Goal: Task Accomplishment & Management: Use online tool/utility

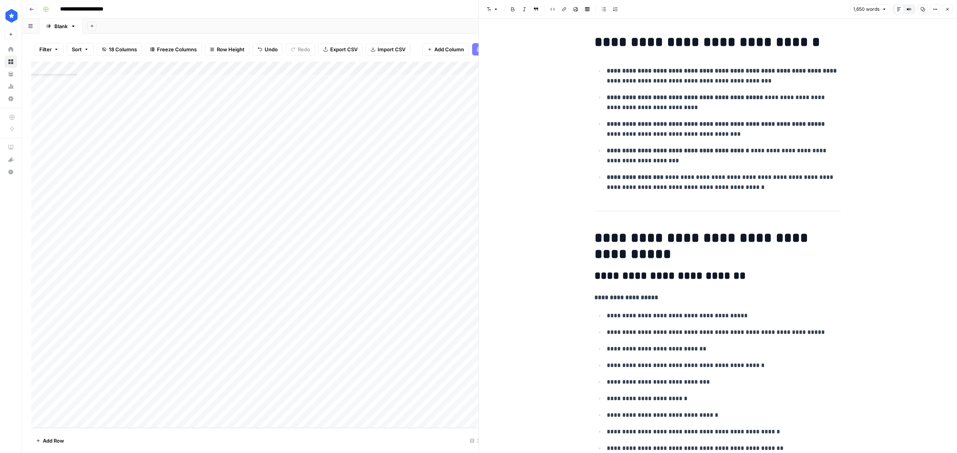
scroll to position [4222, 0]
click at [78, 421] on div "Add Column" at bounding box center [254, 245] width 447 height 366
type input "**********"
click at [305, 419] on div "Add Column" at bounding box center [254, 245] width 447 height 366
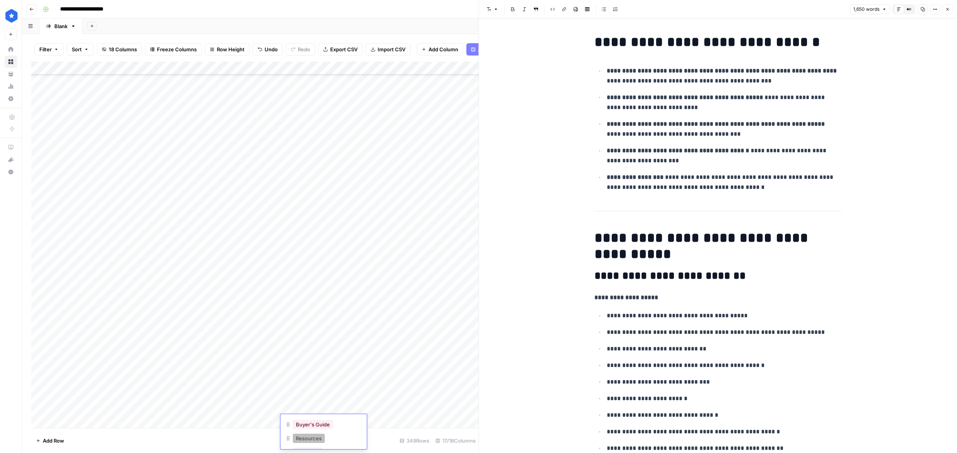
scroll to position [24, 0]
click at [309, 425] on button "Buyer's Guide" at bounding box center [313, 426] width 40 height 9
click at [376, 419] on div "Add Column" at bounding box center [254, 245] width 447 height 366
click at [423, 419] on div "Add Column" at bounding box center [254, 245] width 447 height 366
type textarea "**********"
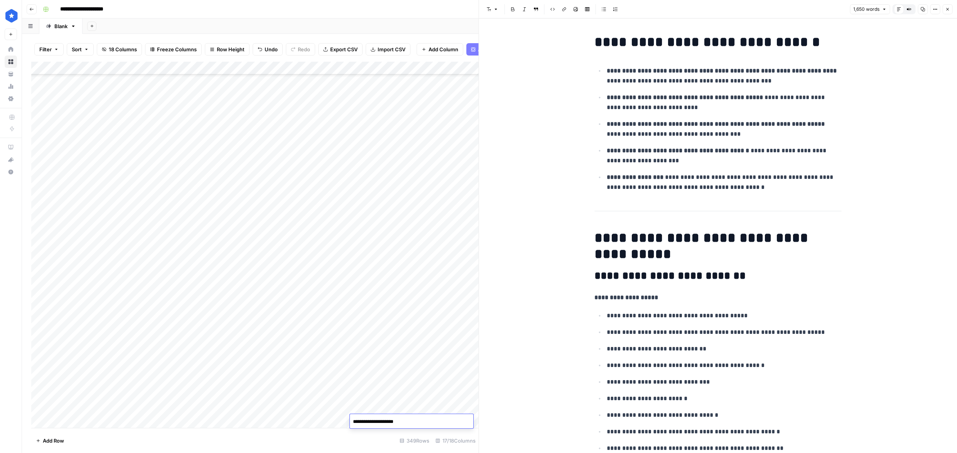
click at [438, 410] on div "Add Column" at bounding box center [254, 245] width 447 height 366
click at [436, 420] on div "Add Column" at bounding box center [254, 245] width 447 height 366
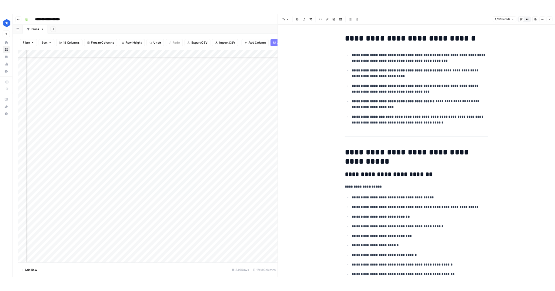
scroll to position [4235, 90]
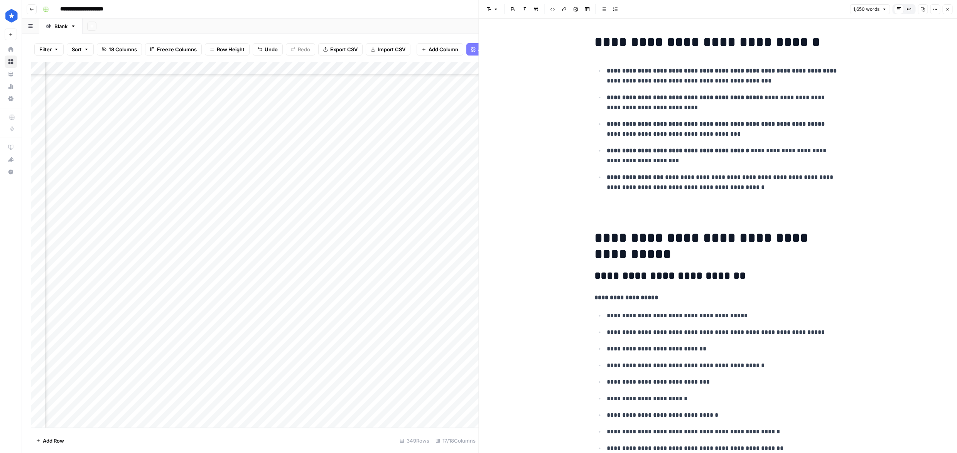
click at [427, 407] on div "Add Column" at bounding box center [254, 245] width 447 height 366
click at [943, 9] on button "Close" at bounding box center [947, 9] width 10 height 10
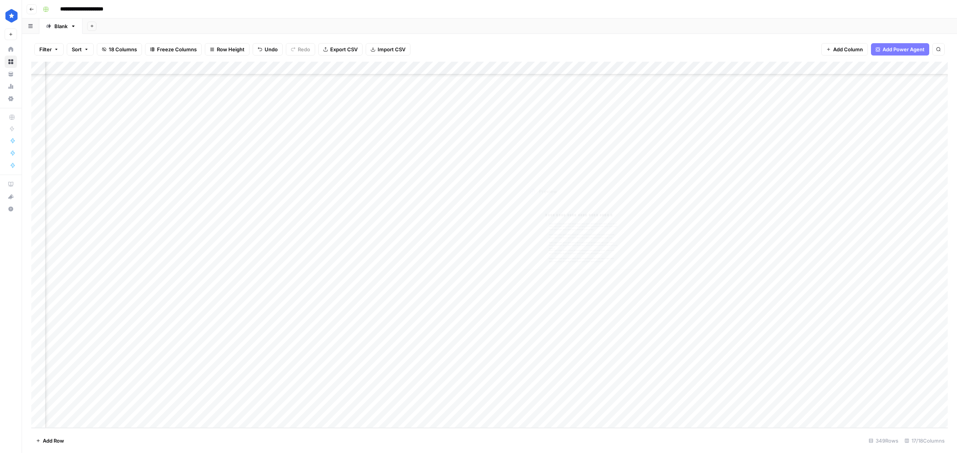
scroll to position [4235, 0]
click at [501, 407] on div "Add Column" at bounding box center [489, 245] width 916 height 366
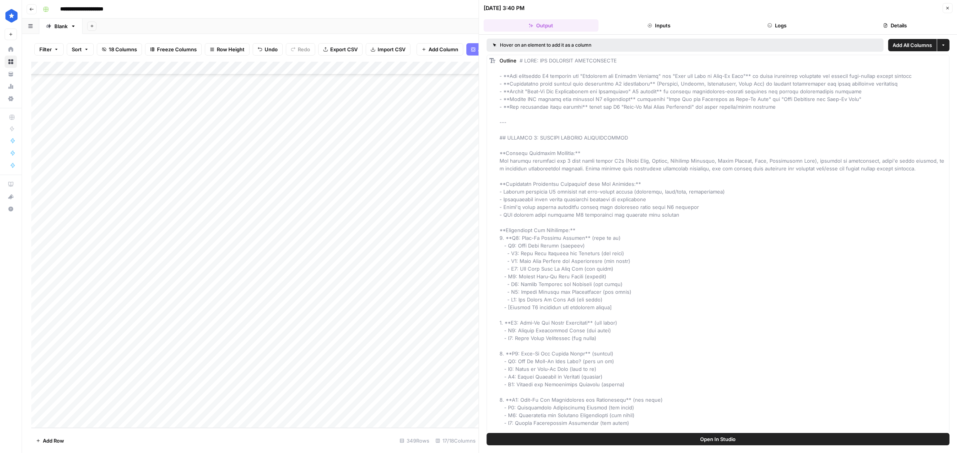
click at [947, 6] on icon "button" at bounding box center [947, 8] width 5 height 5
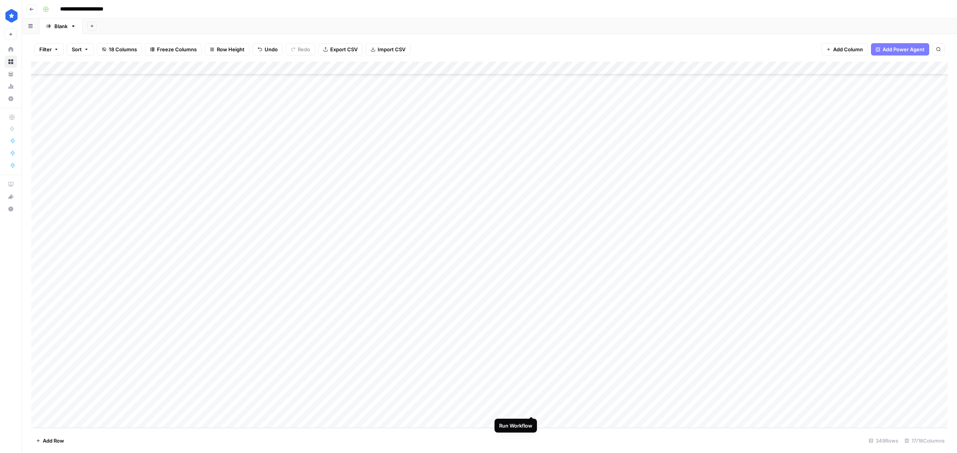
click at [532, 408] on div "Add Column" at bounding box center [489, 245] width 916 height 366
click at [529, 408] on div "Add Column" at bounding box center [489, 245] width 916 height 366
click at [519, 408] on div "Add Column" at bounding box center [489, 245] width 916 height 366
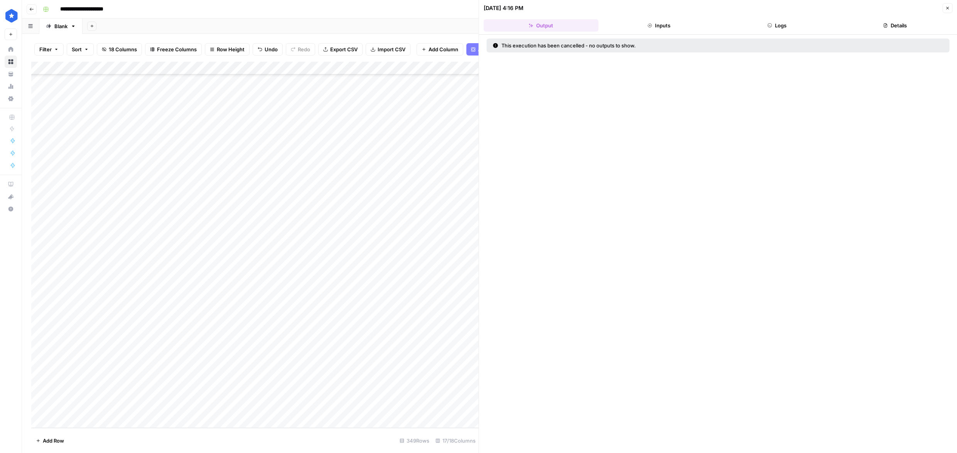
click at [946, 4] on button "Close" at bounding box center [947, 8] width 10 height 10
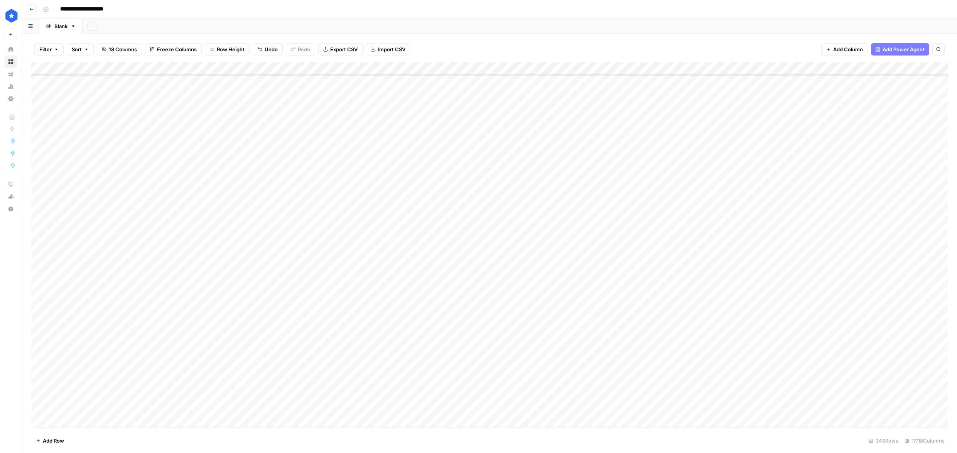
click at [495, 407] on div "Add Column" at bounding box center [489, 245] width 916 height 366
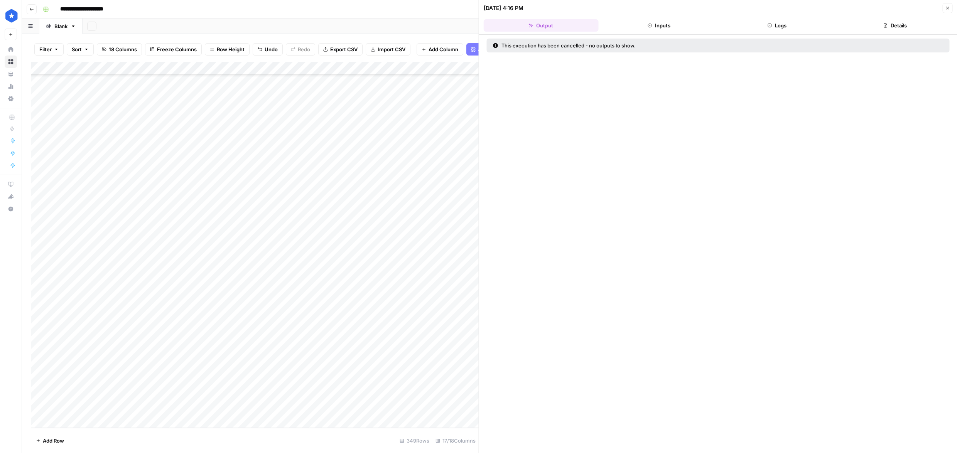
click at [944, 11] on button "Close" at bounding box center [947, 8] width 10 height 10
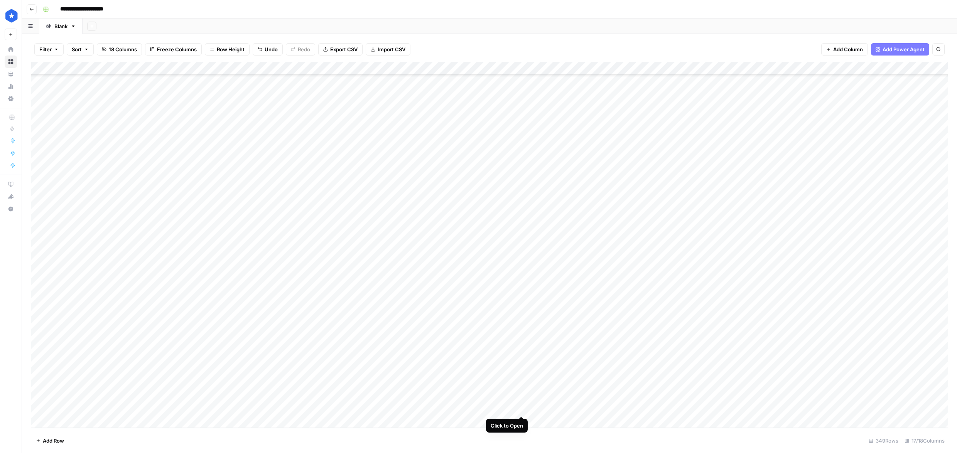
click at [522, 408] on div "Add Column" at bounding box center [489, 245] width 916 height 366
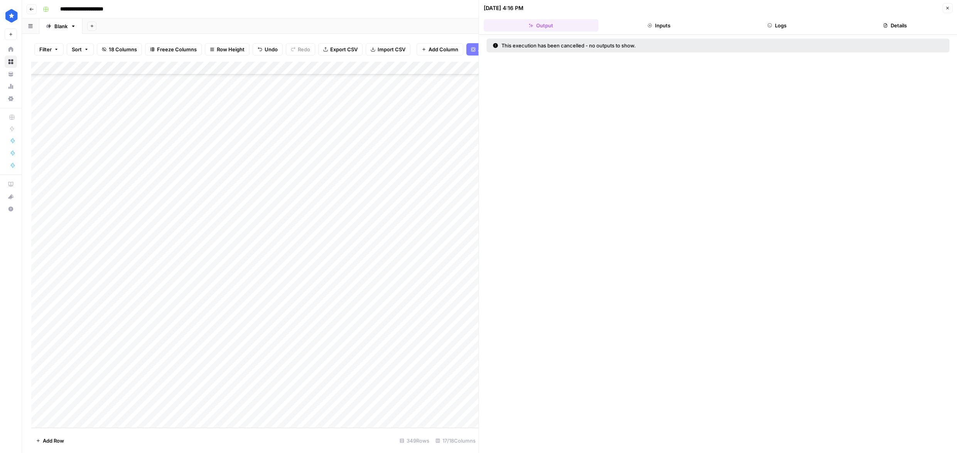
click at [944, 13] on button "Close" at bounding box center [947, 8] width 10 height 10
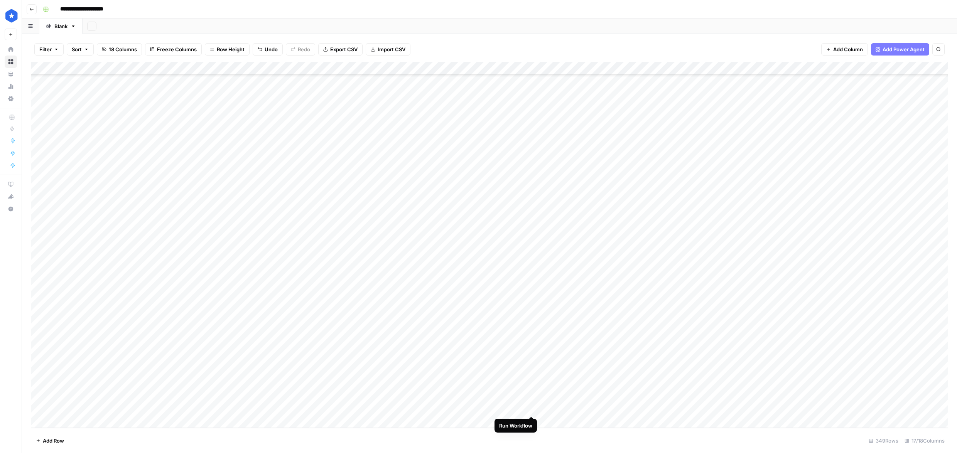
click at [533, 408] on div "Add Column" at bounding box center [489, 245] width 916 height 366
click at [640, 409] on div "Add Column" at bounding box center [489, 245] width 916 height 366
click at [671, 408] on div "Add Column" at bounding box center [489, 245] width 916 height 366
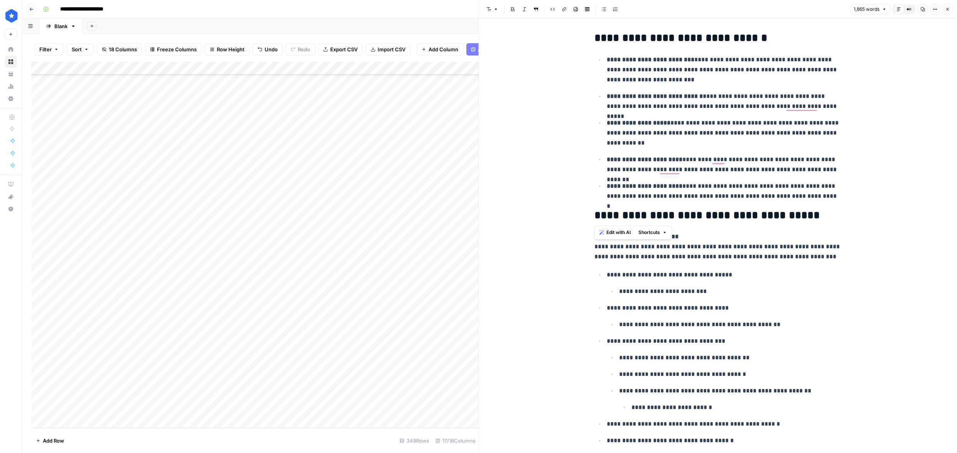
drag, startPoint x: 592, startPoint y: 35, endPoint x: 835, endPoint y: 204, distance: 295.7
copy div "**********"
click at [736, 217] on h2 "**********" at bounding box center [717, 216] width 247 height 12
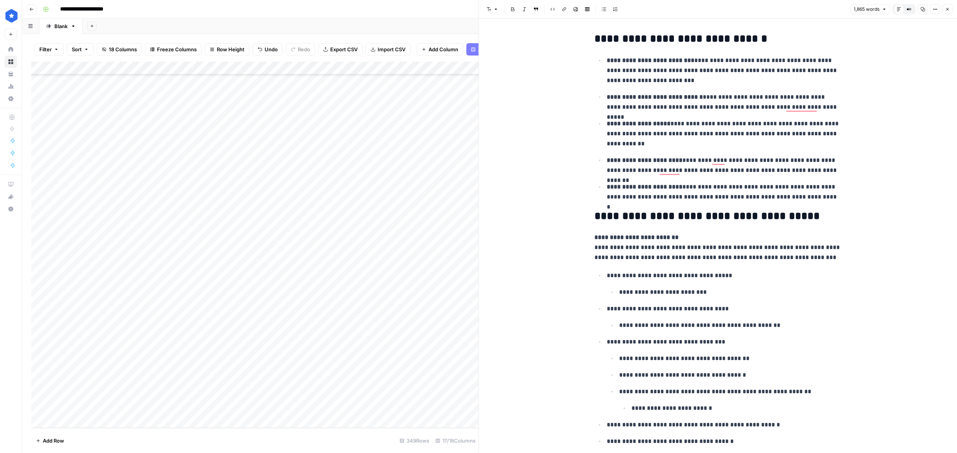
click at [595, 214] on h2 "**********" at bounding box center [717, 216] width 247 height 12
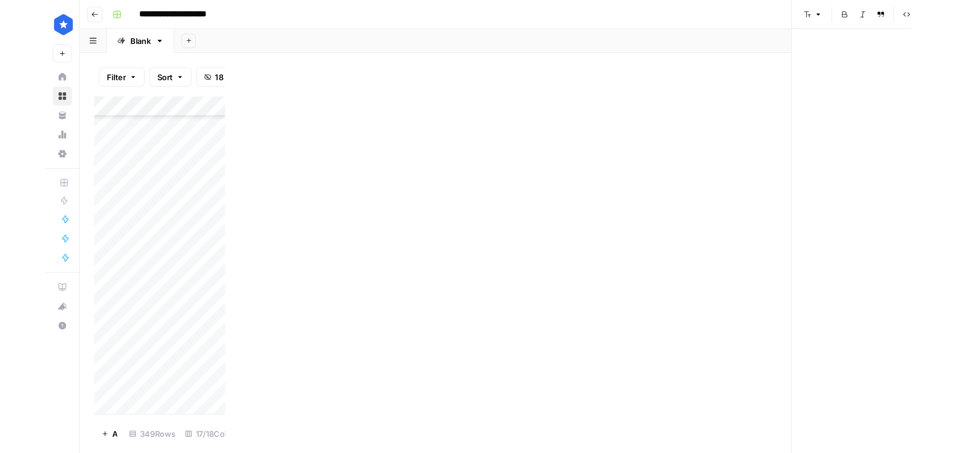
scroll to position [4235, 0]
